Goal: Information Seeking & Learning: Check status

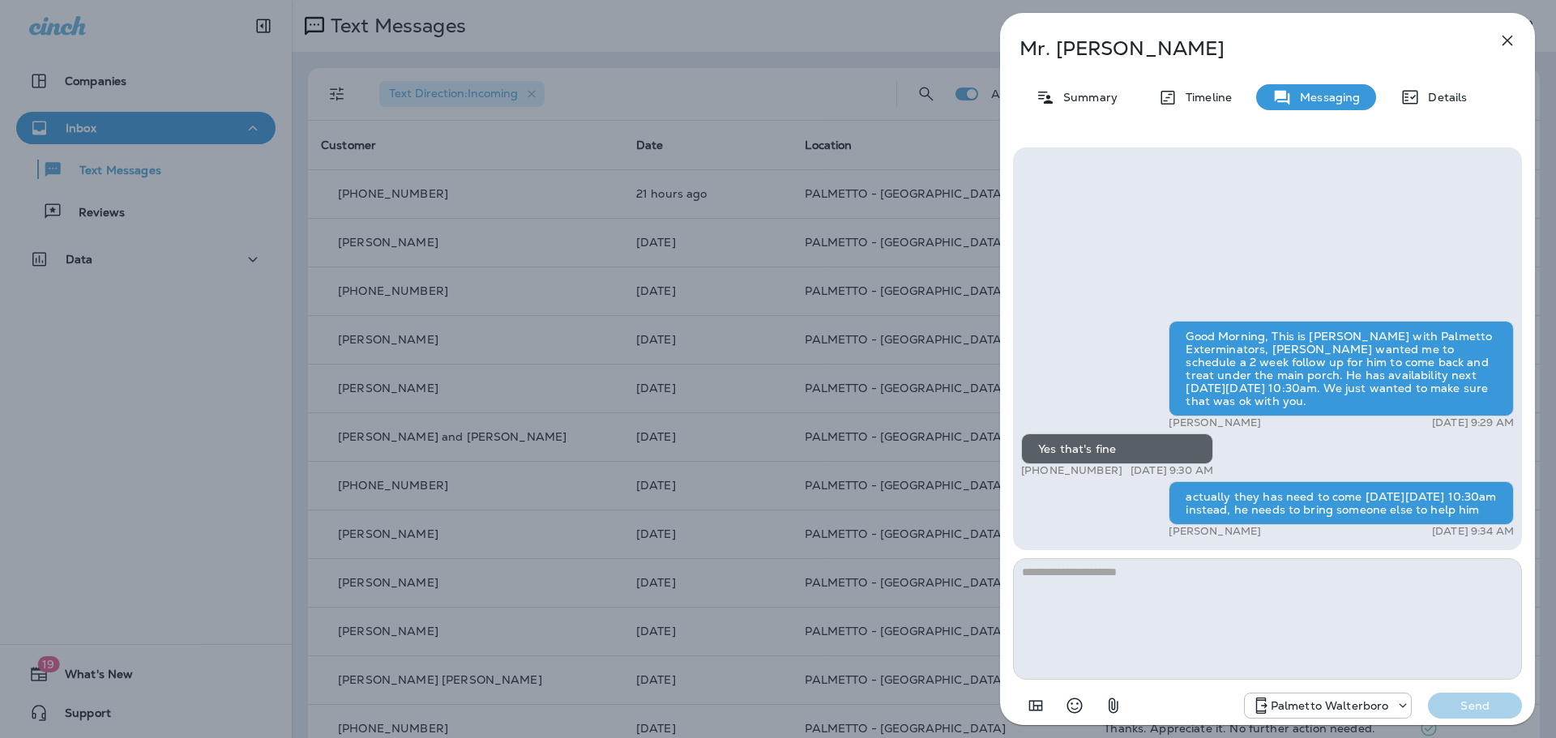
click at [1508, 45] on icon "button" at bounding box center [1507, 40] width 19 height 19
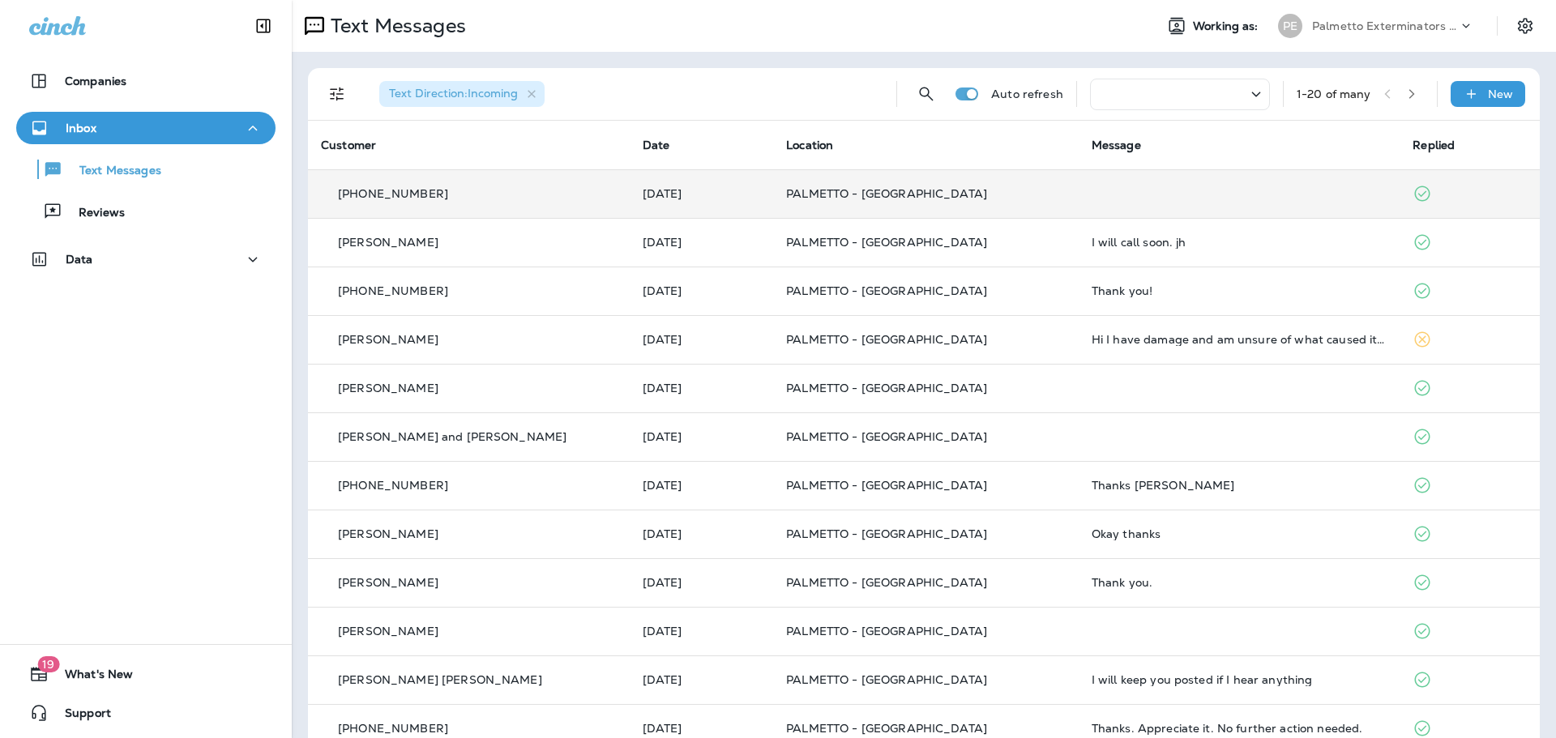
click at [861, 186] on td "PALMETTO - [GEOGRAPHIC_DATA]" at bounding box center [926, 193] width 306 height 49
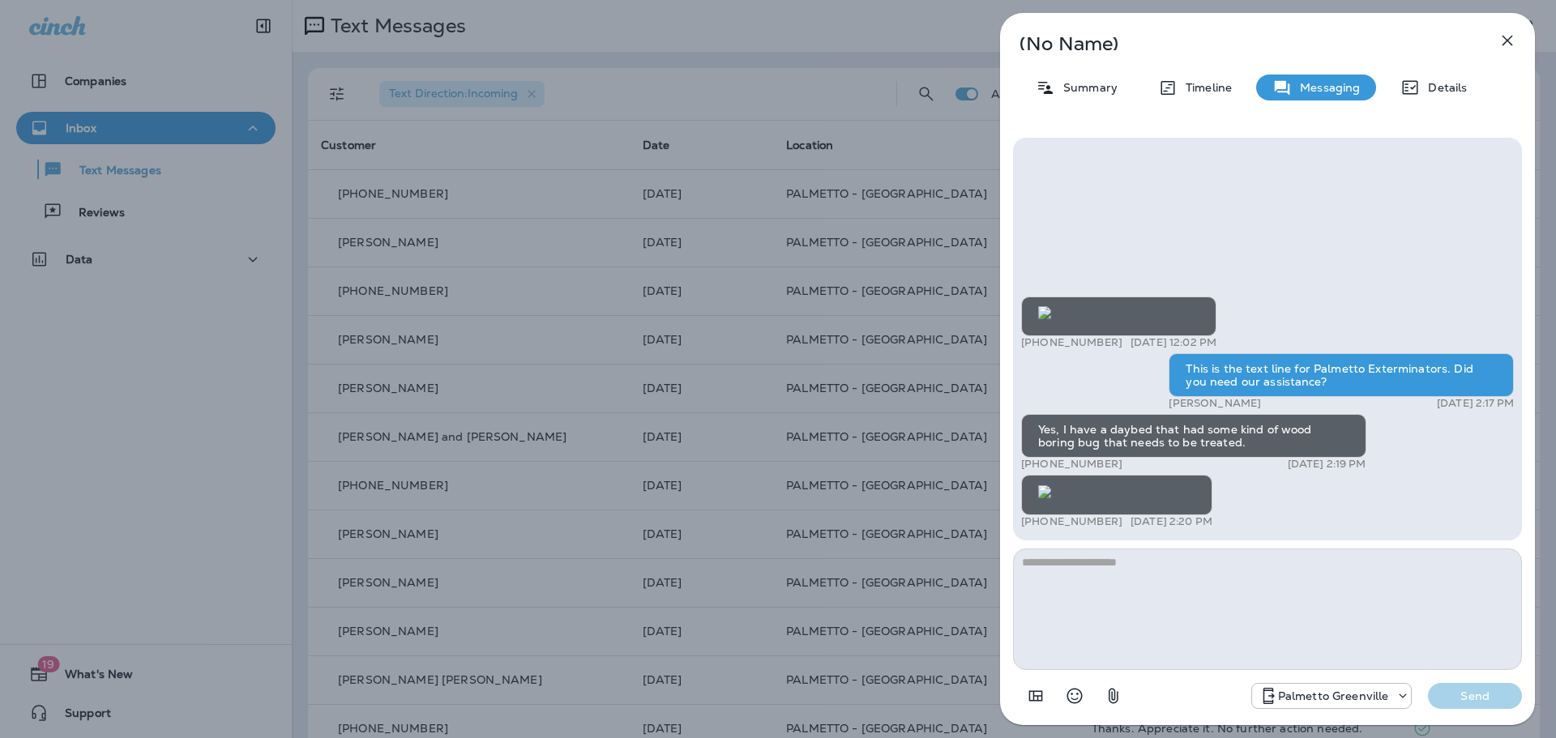
click at [1511, 38] on icon "button" at bounding box center [1508, 41] width 11 height 11
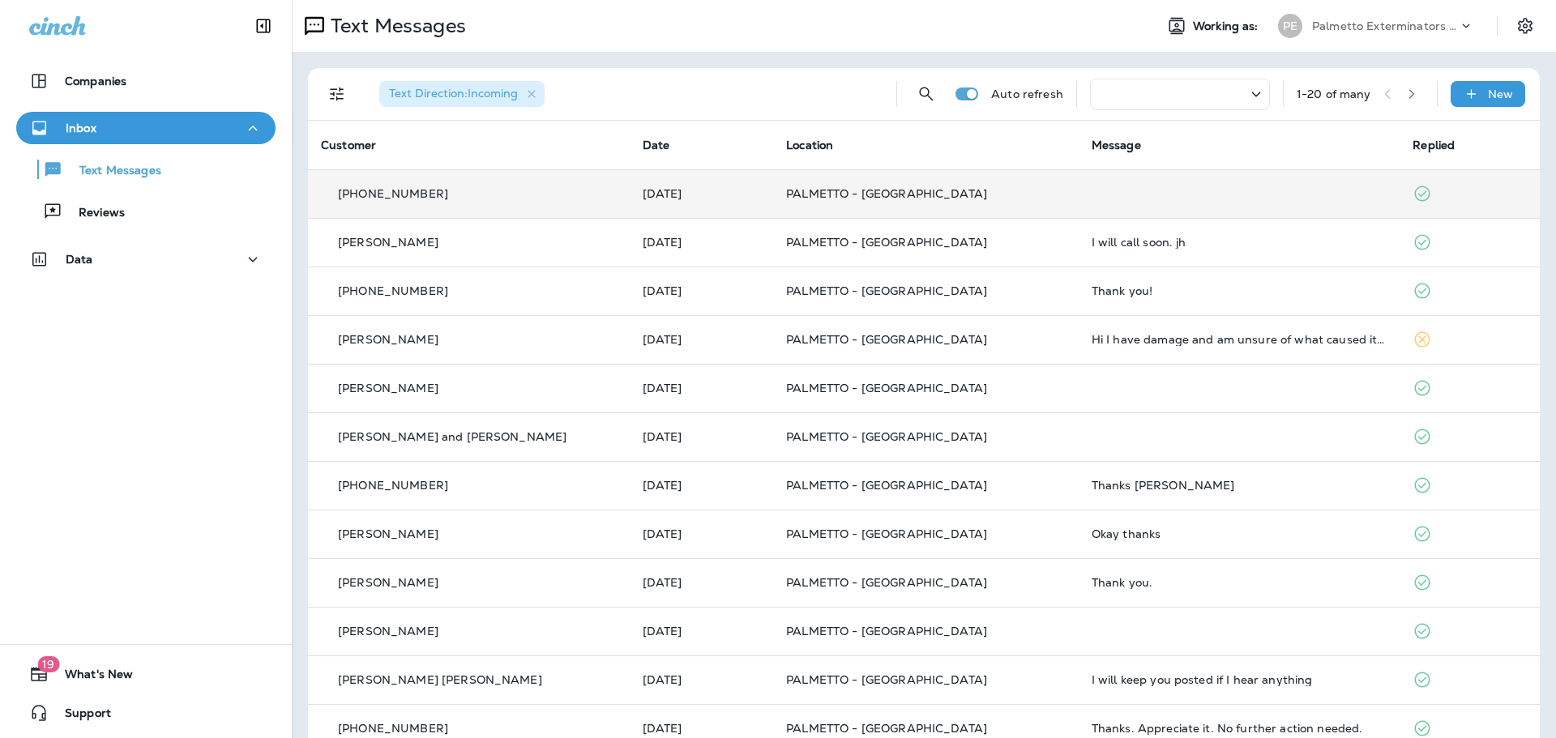
click at [959, 205] on td "PALMETTO - [GEOGRAPHIC_DATA]" at bounding box center [926, 193] width 306 height 49
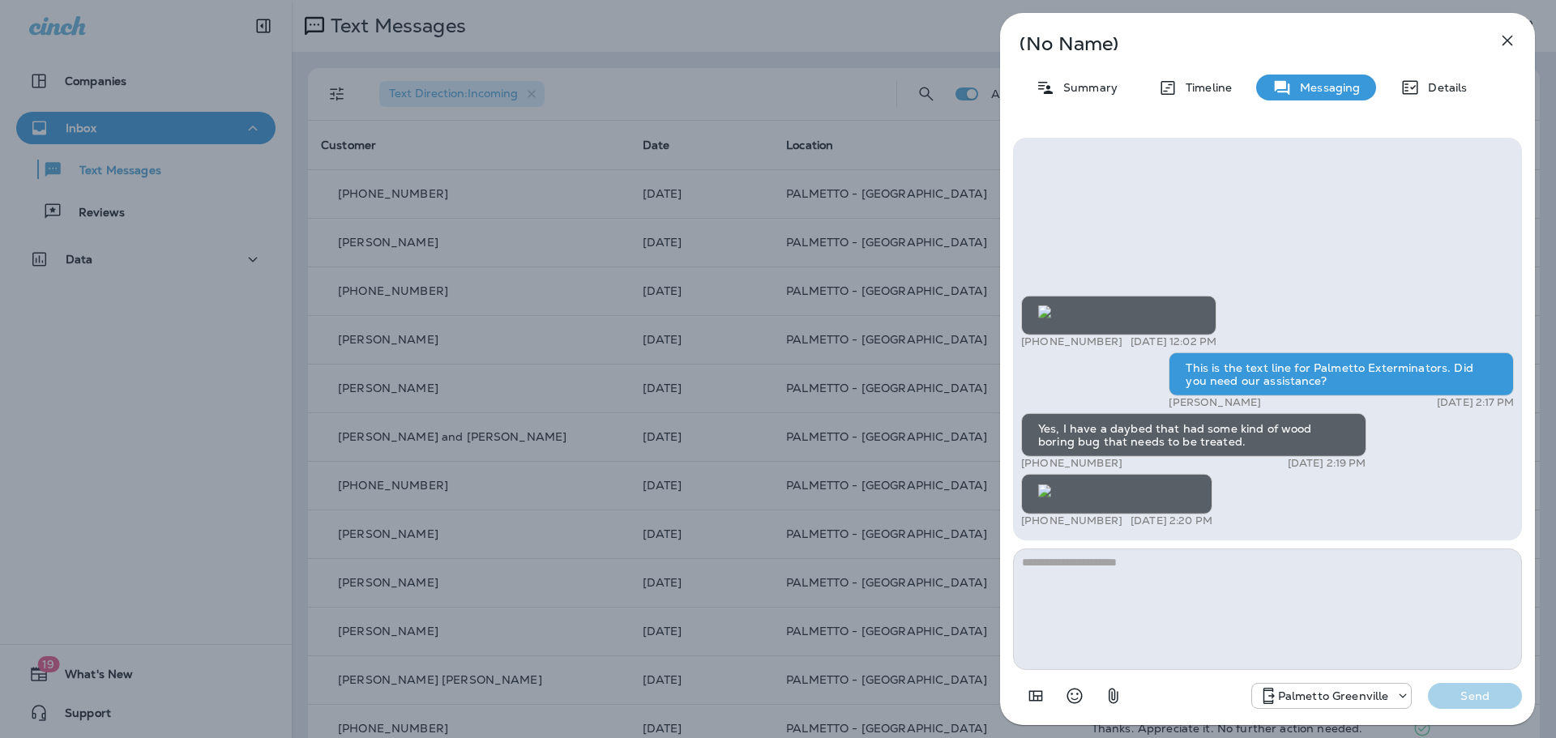
scroll to position [1, 0]
click at [1503, 37] on icon "button" at bounding box center [1507, 40] width 19 height 19
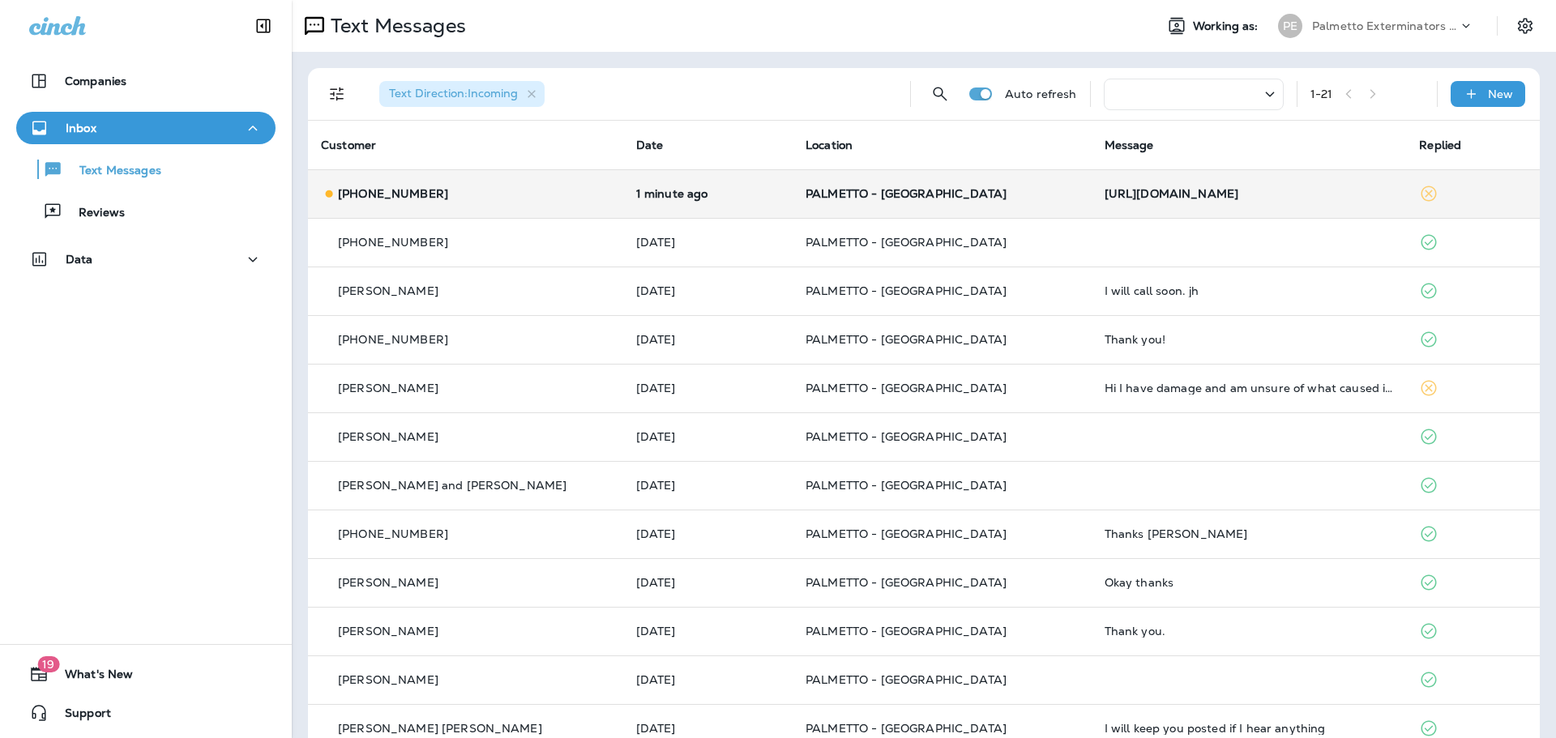
click at [1118, 203] on td "[URL][DOMAIN_NAME]" at bounding box center [1249, 193] width 315 height 49
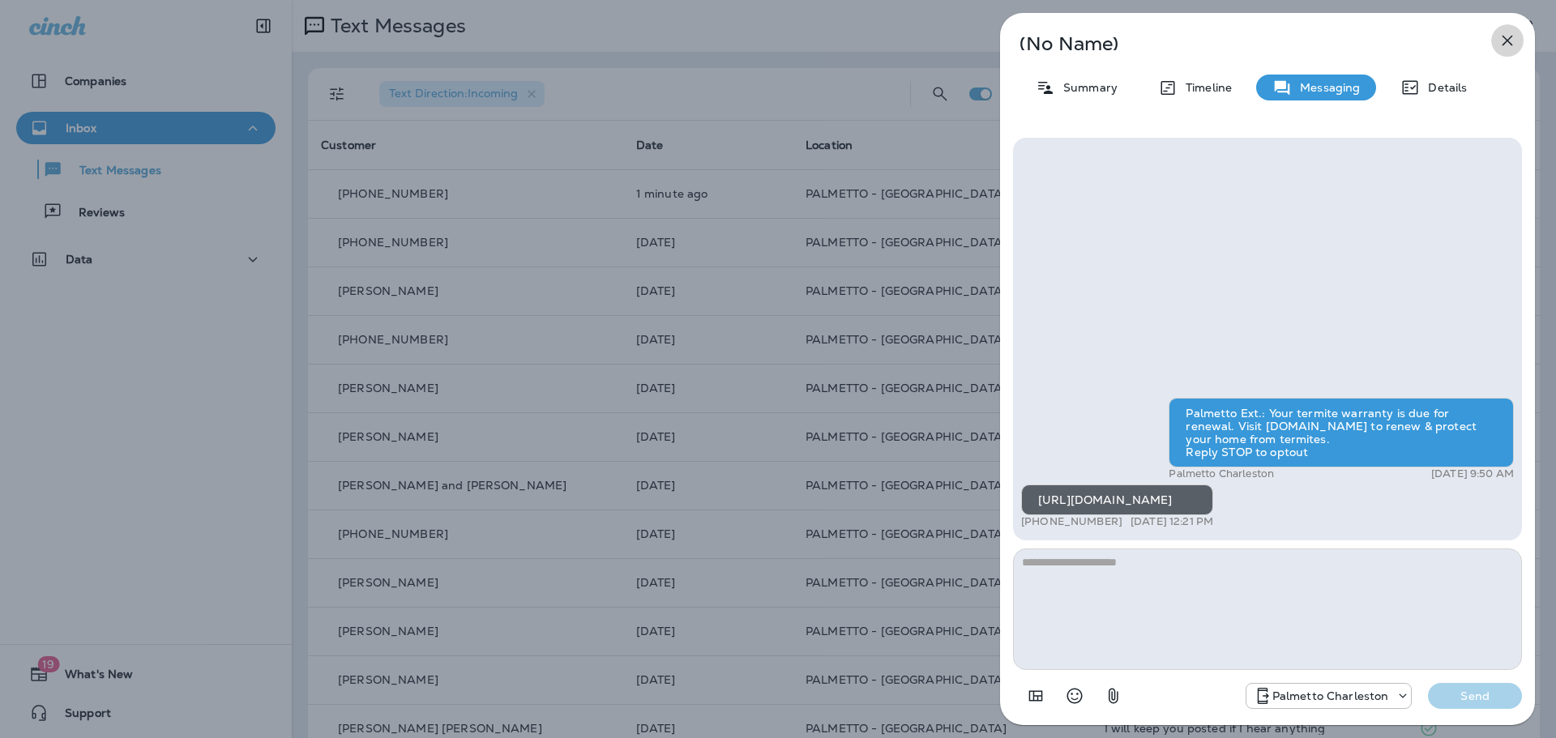
click at [1505, 52] on button "button" at bounding box center [1508, 40] width 32 height 32
